Goal: Task Accomplishment & Management: Use online tool/utility

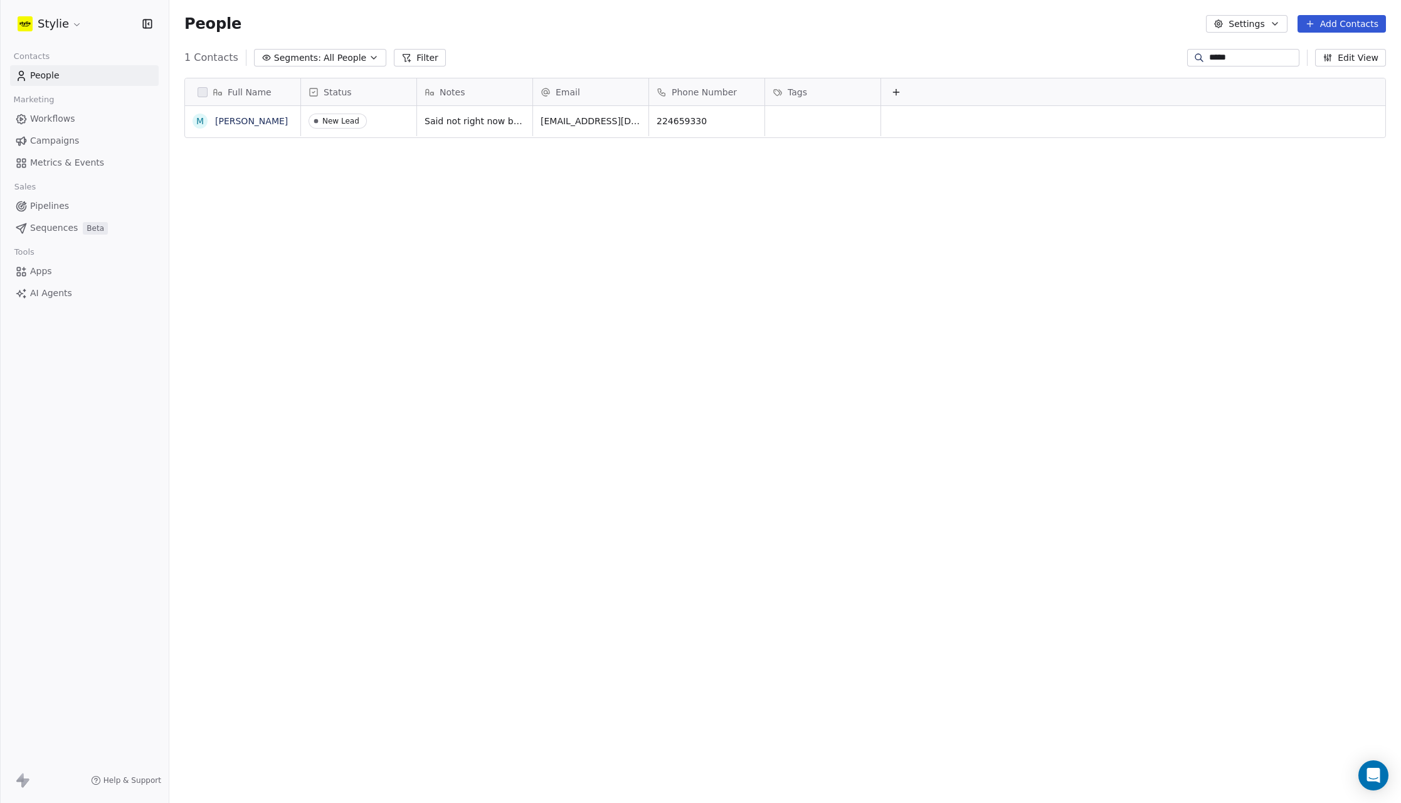
scroll to position [3, 0]
click at [46, 83] on link "People" at bounding box center [84, 75] width 149 height 21
click at [44, 77] on span "People" at bounding box center [44, 75] width 29 height 13
click at [70, 78] on link "People" at bounding box center [84, 75] width 149 height 21
click at [69, 77] on link "People" at bounding box center [84, 75] width 149 height 21
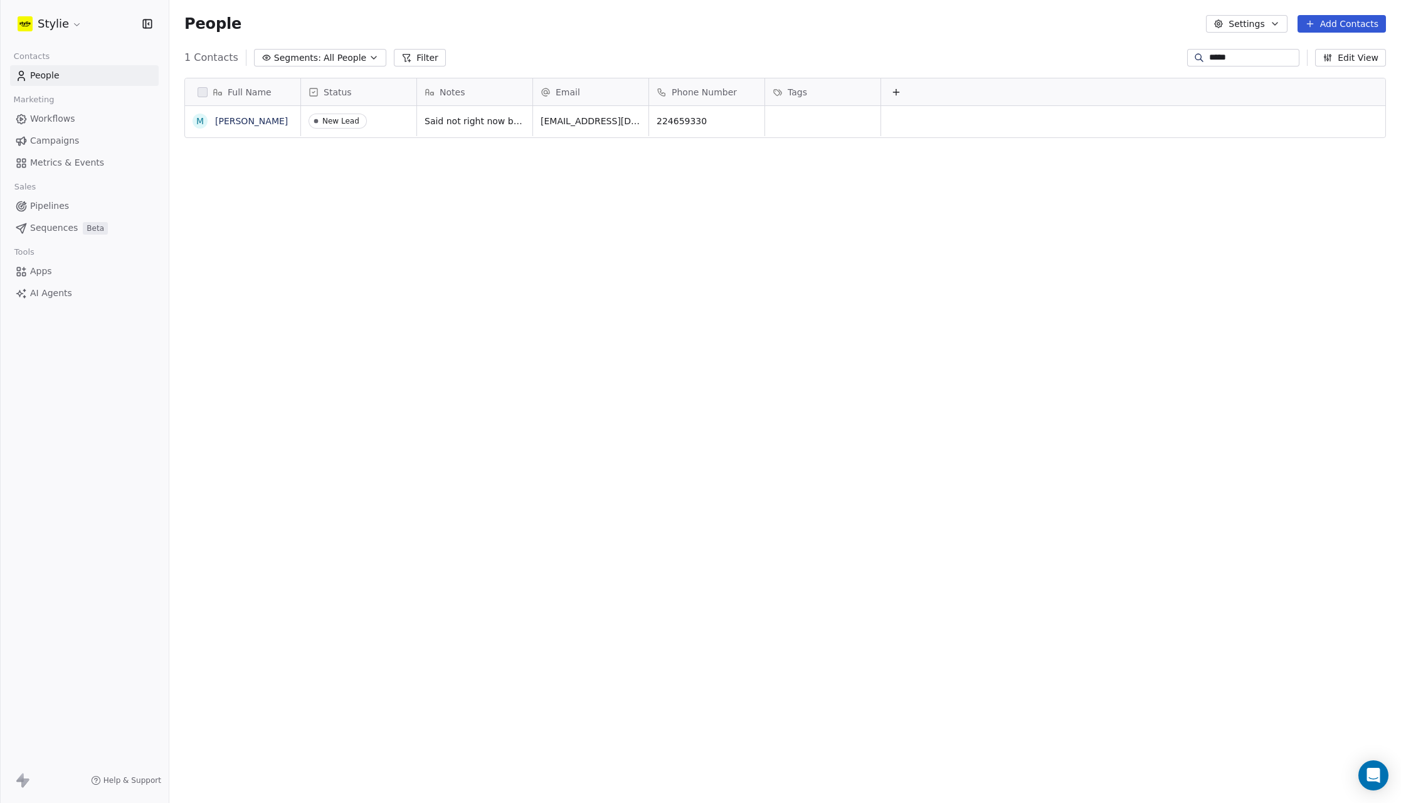
click at [65, 116] on span "Workflows" at bounding box center [52, 118] width 45 height 13
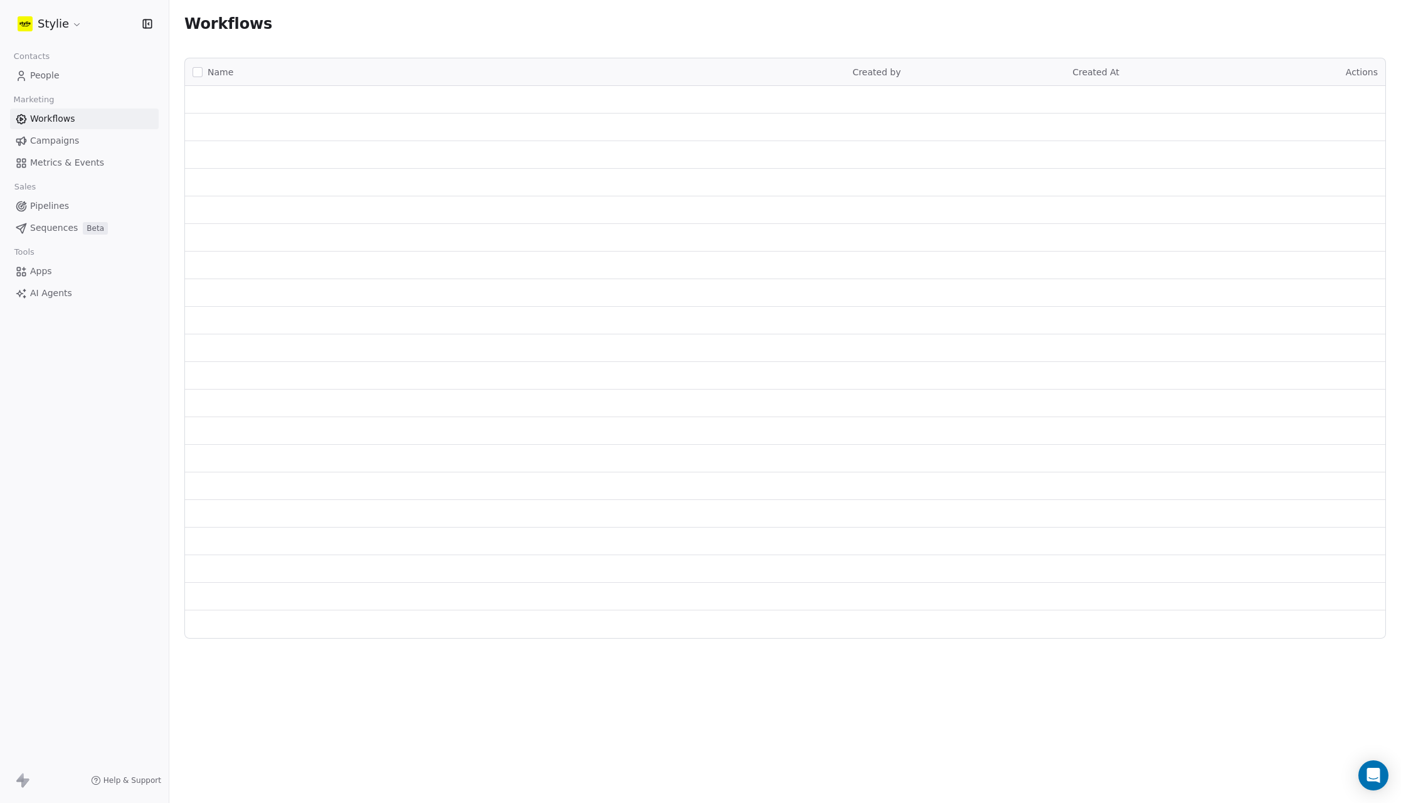
click at [55, 80] on span "People" at bounding box center [44, 75] width 29 height 13
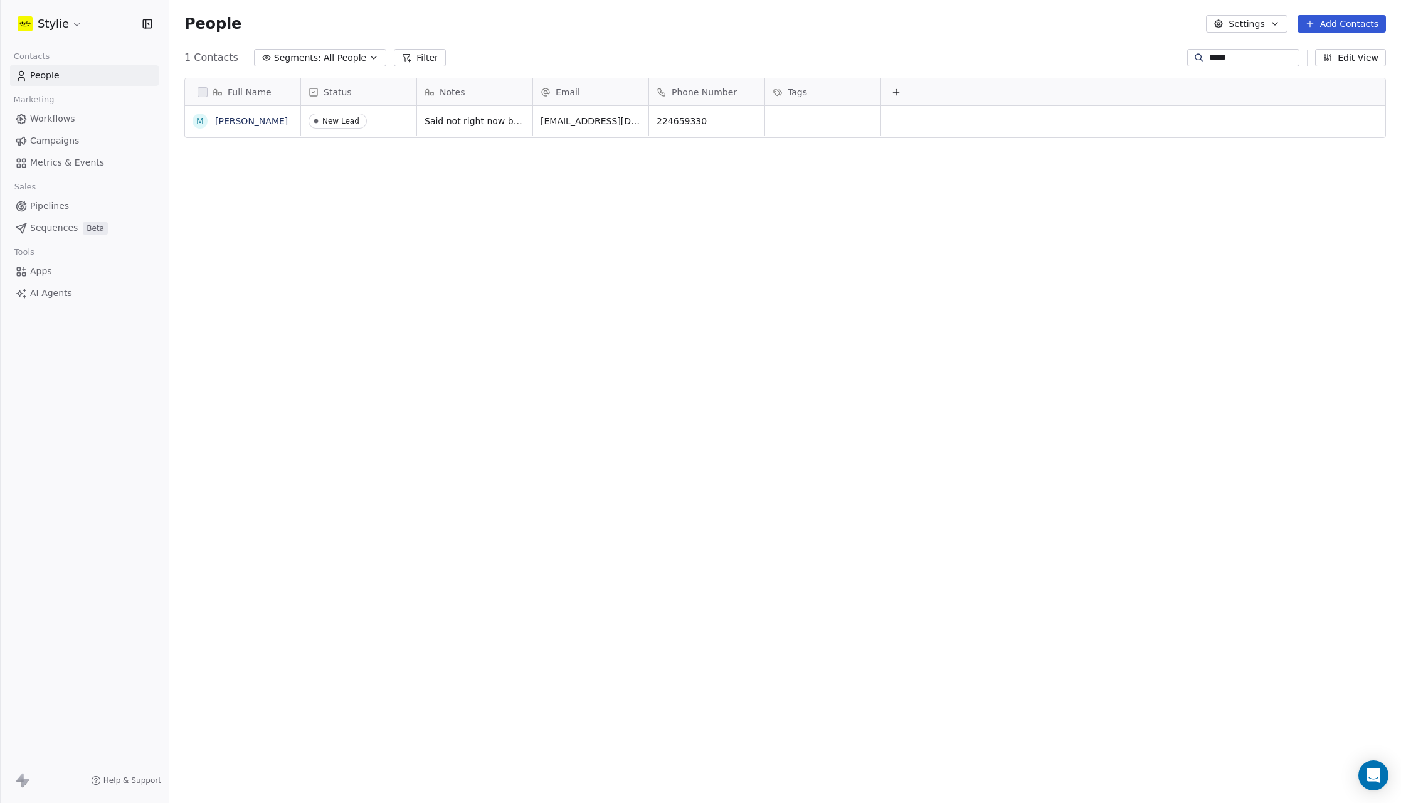
scroll to position [698, 1223]
click at [201, 27] on span "People" at bounding box center [212, 23] width 57 height 19
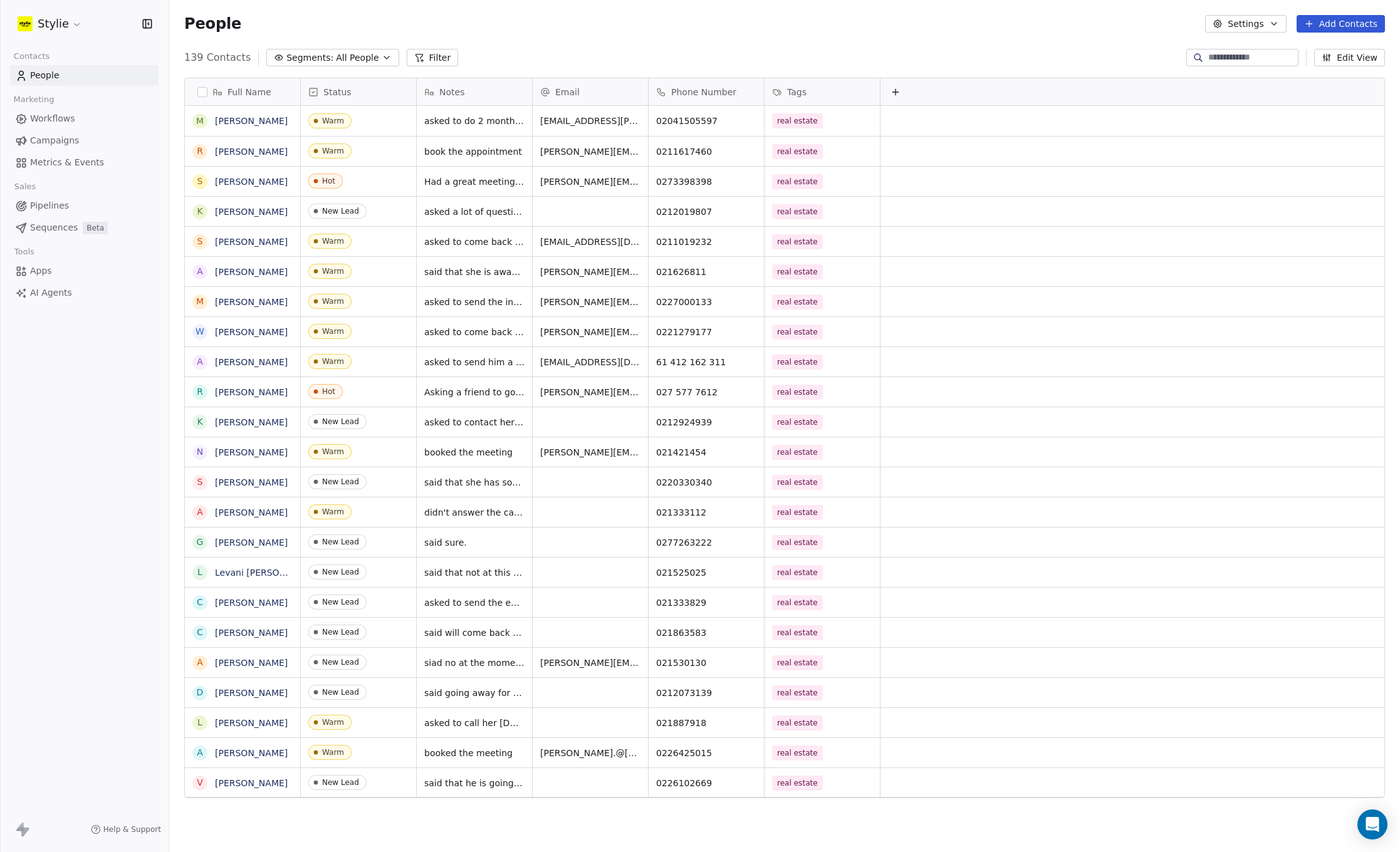
scroll to position [740, 1222]
click at [248, 150] on link "[PERSON_NAME]" at bounding box center [251, 152] width 73 height 10
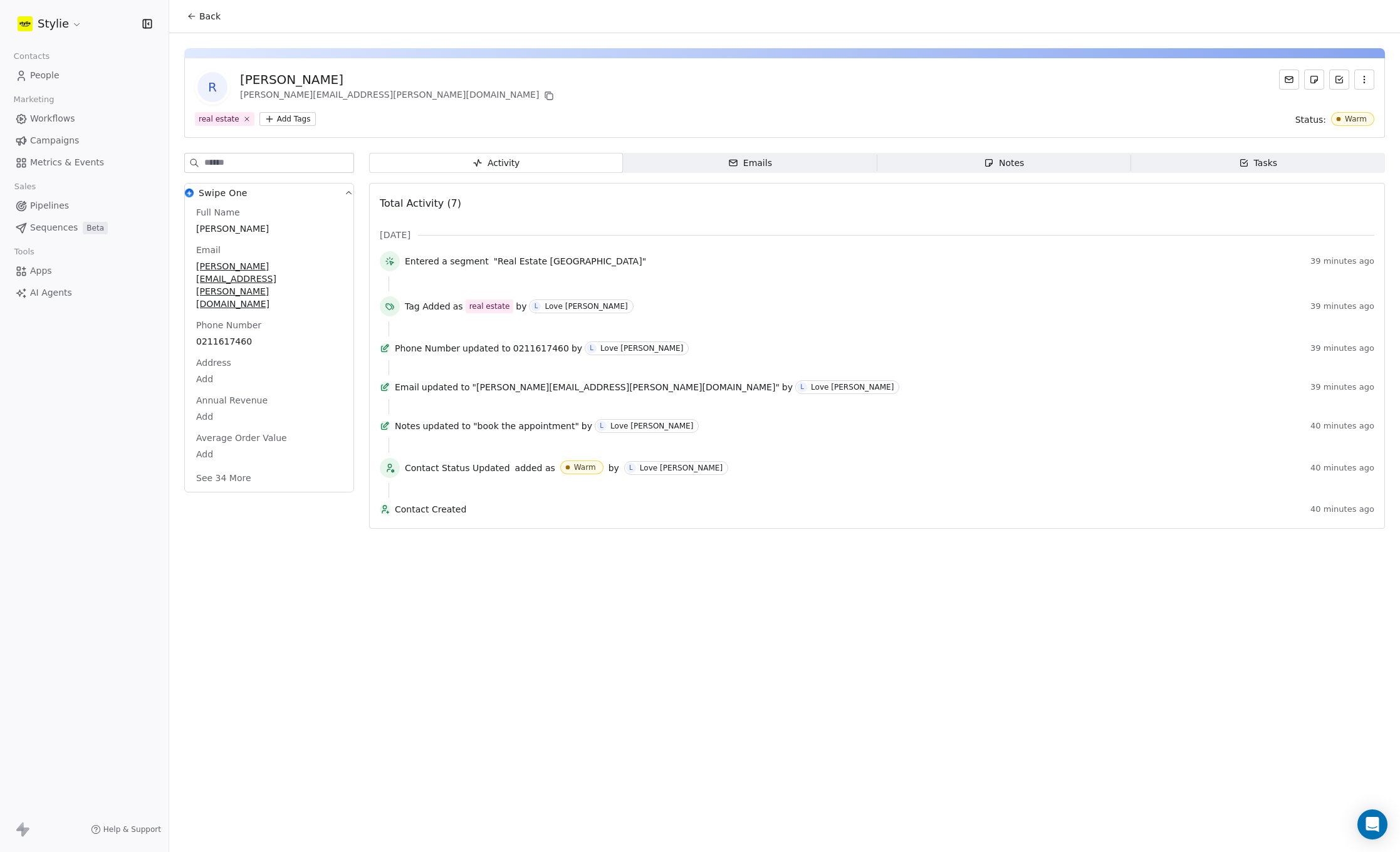
click at [791, 166] on span "Emails Emails" at bounding box center [750, 163] width 254 height 20
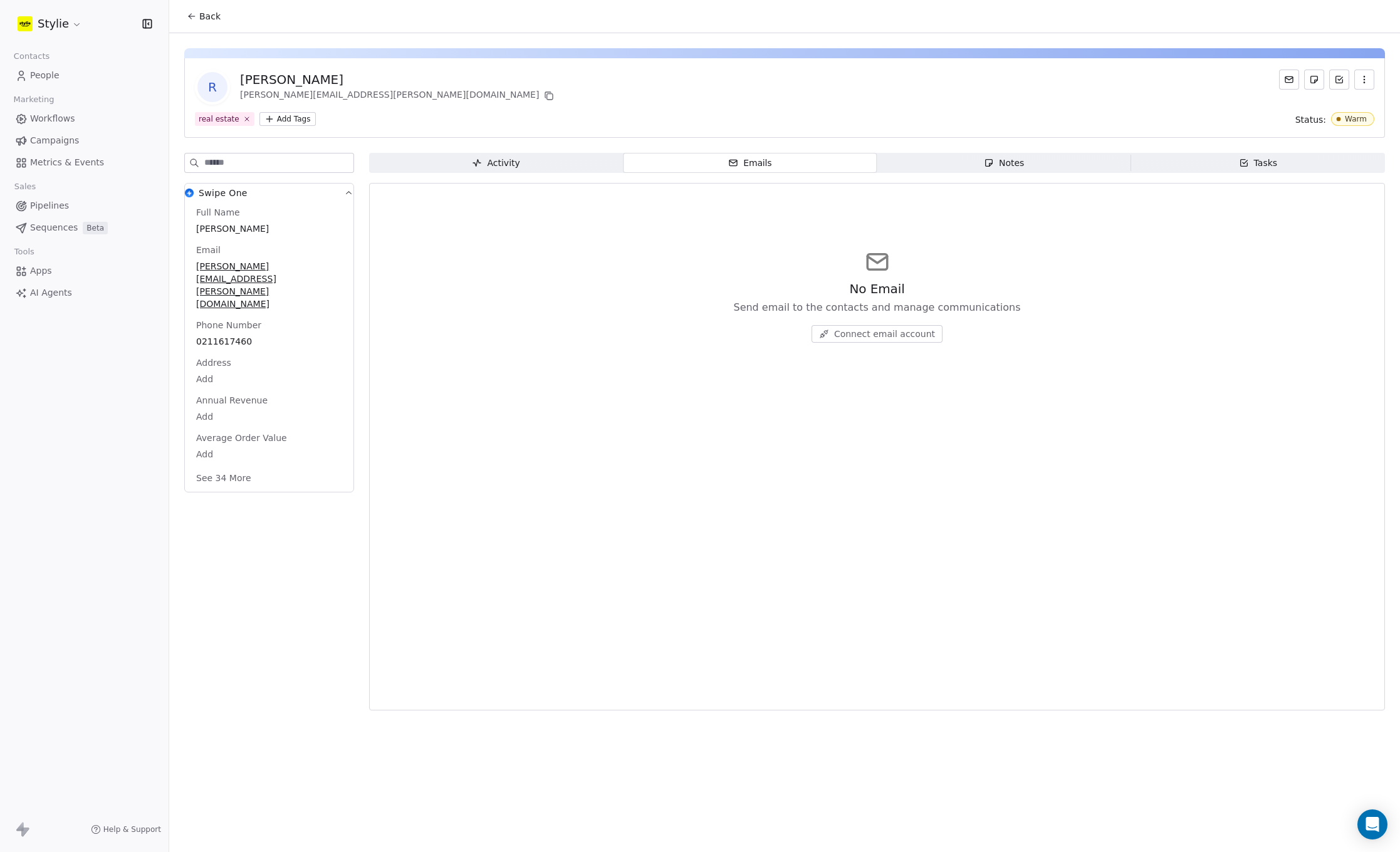
drag, startPoint x: 942, startPoint y: 162, endPoint x: 971, endPoint y: 162, distance: 29.0
click at [942, 162] on span "Notes Notes" at bounding box center [1004, 163] width 254 height 20
click at [1208, 157] on span "Tasks Tasks" at bounding box center [1258, 163] width 254 height 20
drag, startPoint x: 1004, startPoint y: 159, endPoint x: 849, endPoint y: 159, distance: 155.0
click at [1003, 159] on div "Notes" at bounding box center [1004, 163] width 40 height 13
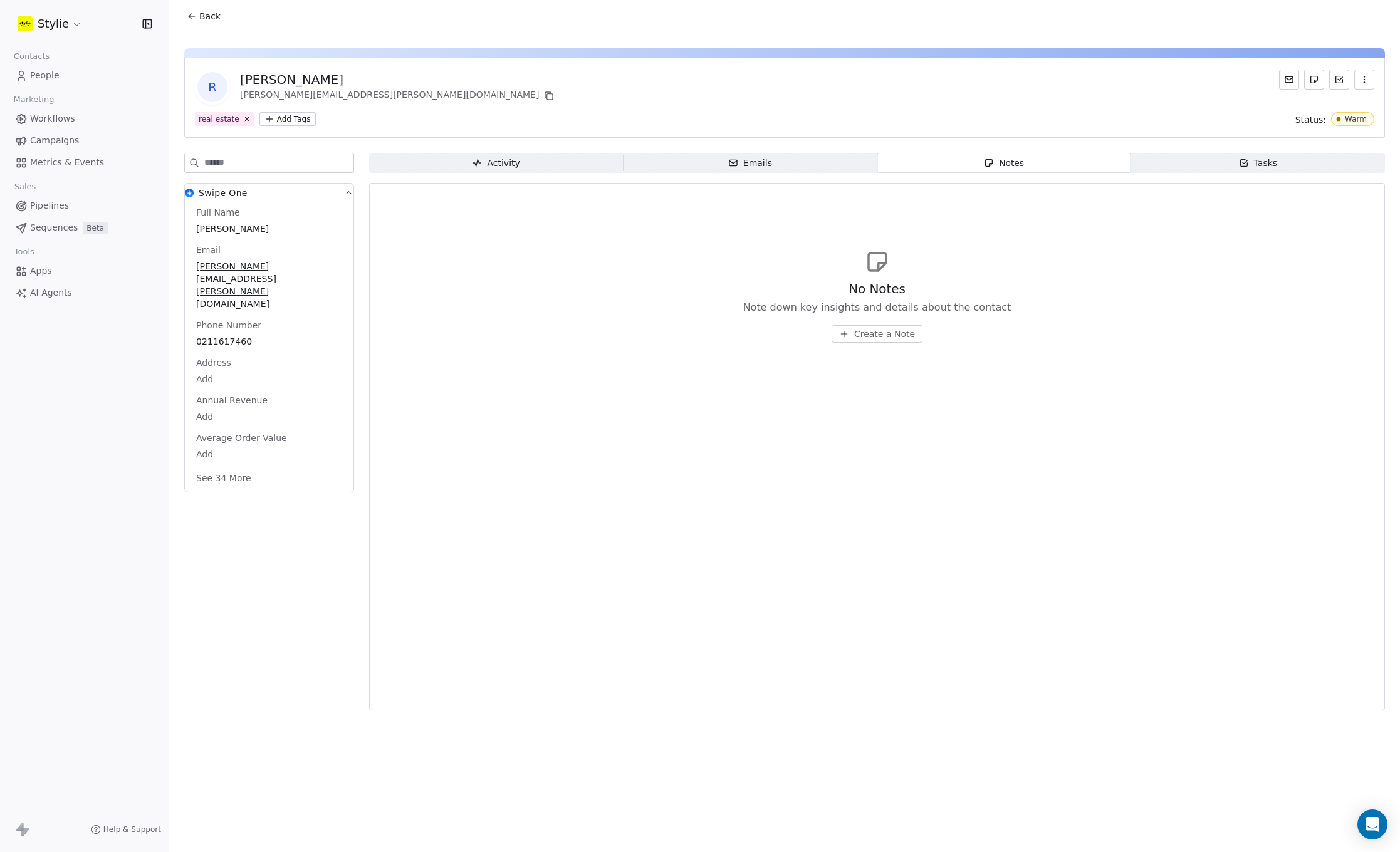
drag, startPoint x: 736, startPoint y: 159, endPoint x: 645, endPoint y: 159, distance: 91.0
click at [737, 159] on icon "button" at bounding box center [733, 163] width 10 height 10
click at [540, 158] on span "Activity Activity" at bounding box center [496, 163] width 254 height 20
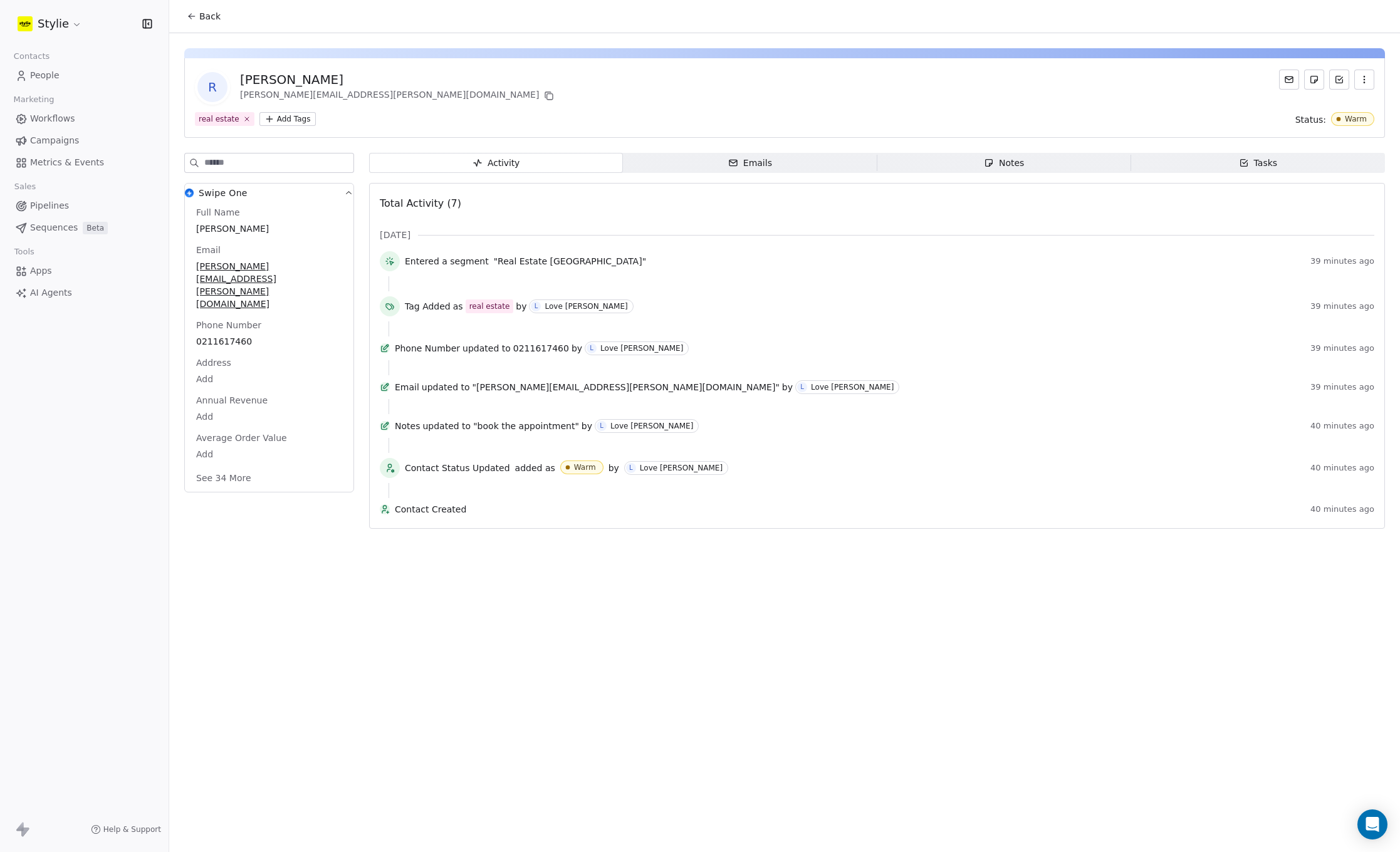
click at [41, 74] on span "People" at bounding box center [44, 75] width 29 height 13
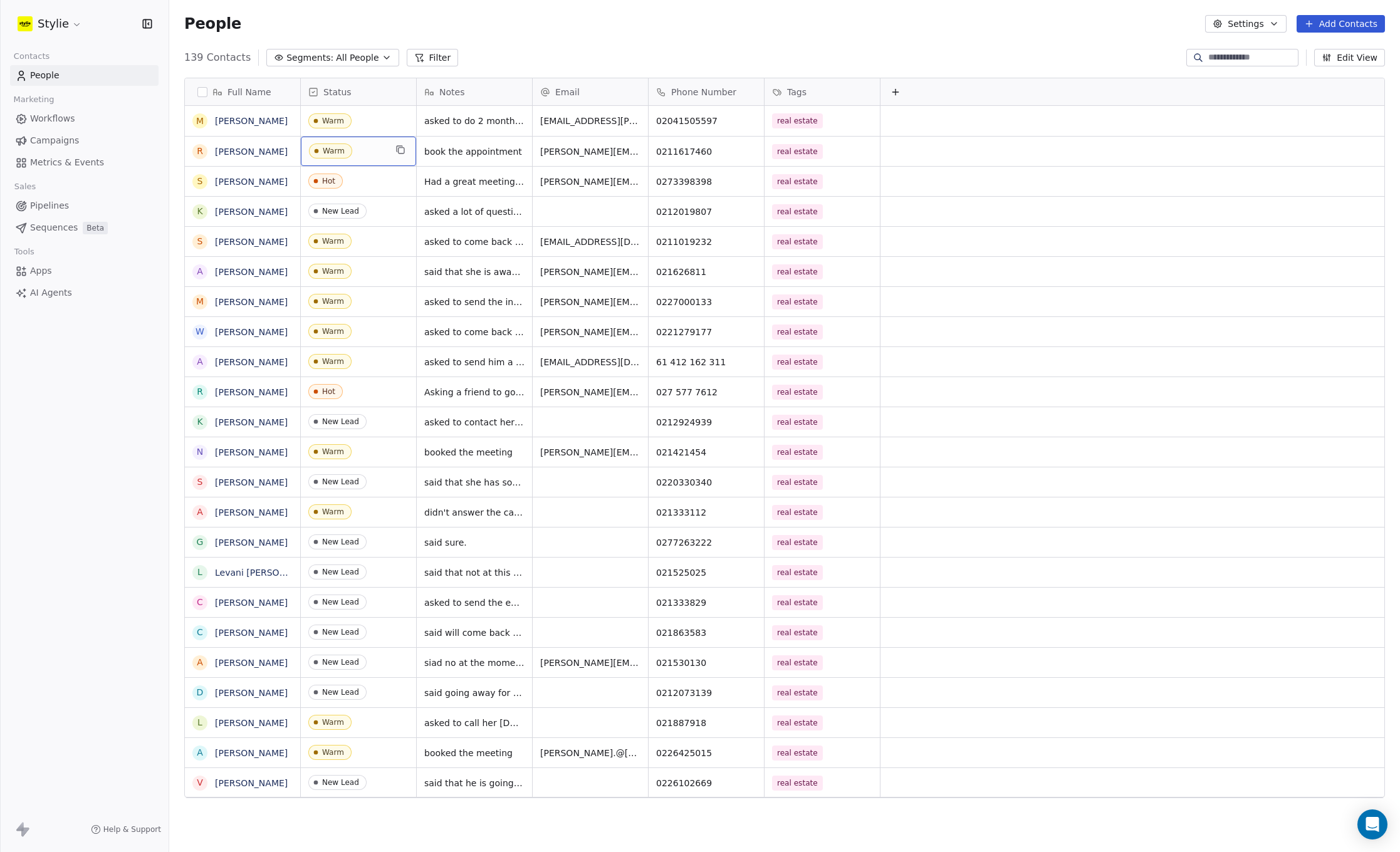
click at [73, 417] on div "Stylie Contacts People Marketing Workflows Campaigns Metrics & Events Sales Pip…" at bounding box center [84, 426] width 169 height 852
click at [157, 317] on div "Stylie Contacts People Marketing Workflows Campaigns Metrics & Events Sales Pip…" at bounding box center [84, 426] width 169 height 852
click at [499, 157] on span "book the appointment" at bounding box center [474, 152] width 98 height 13
drag, startPoint x: 513, startPoint y: 150, endPoint x: 522, endPoint y: 150, distance: 9.0
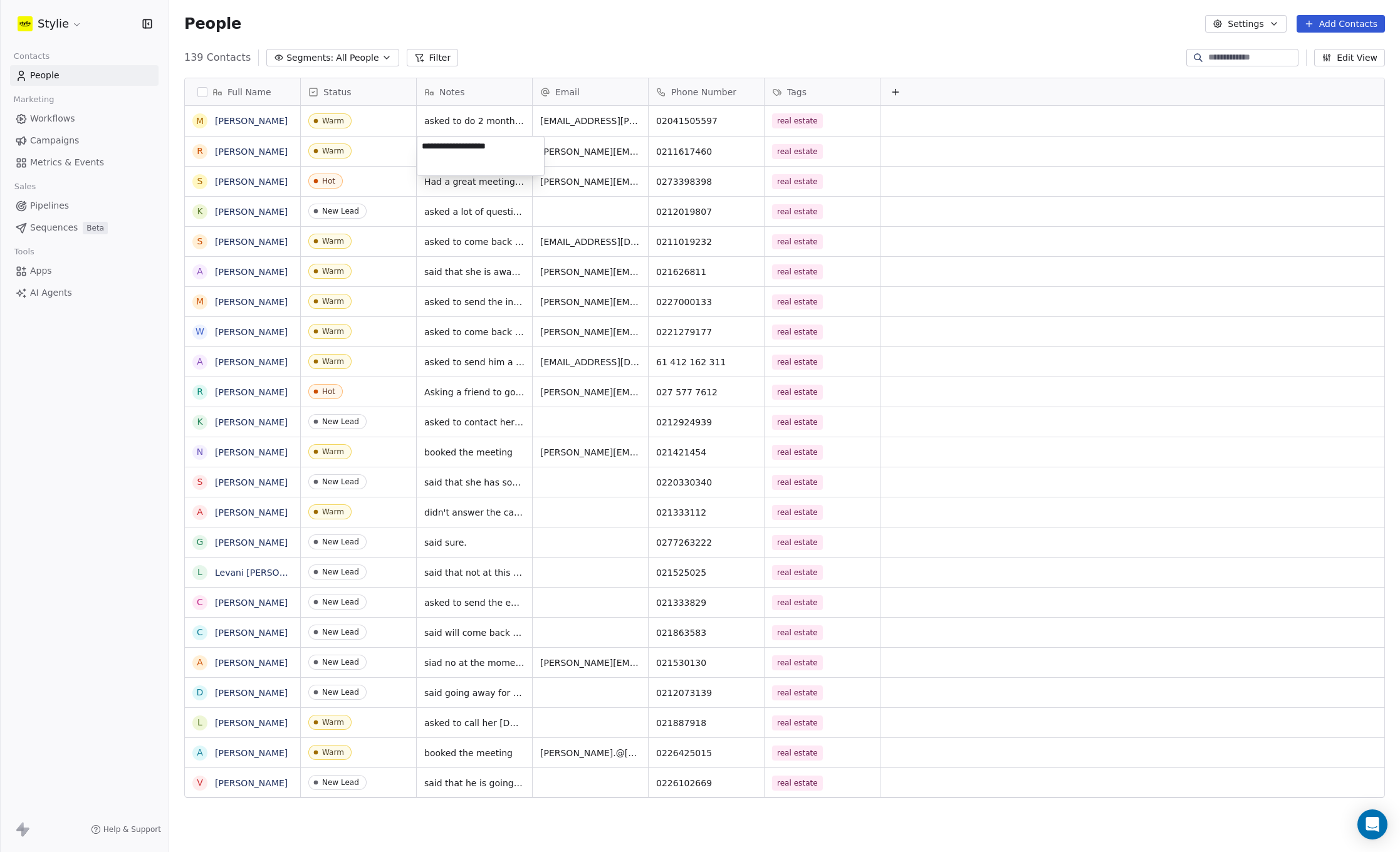
click at [515, 150] on textarea "**********" at bounding box center [481, 156] width 127 height 39
type textarea "**********"
click at [945, 152] on html "Stylie Contacts People Marketing Workflows Campaigns Metrics & Events Sales Pip…" at bounding box center [700, 426] width 1400 height 852
